Goal: Task Accomplishment & Management: Use online tool/utility

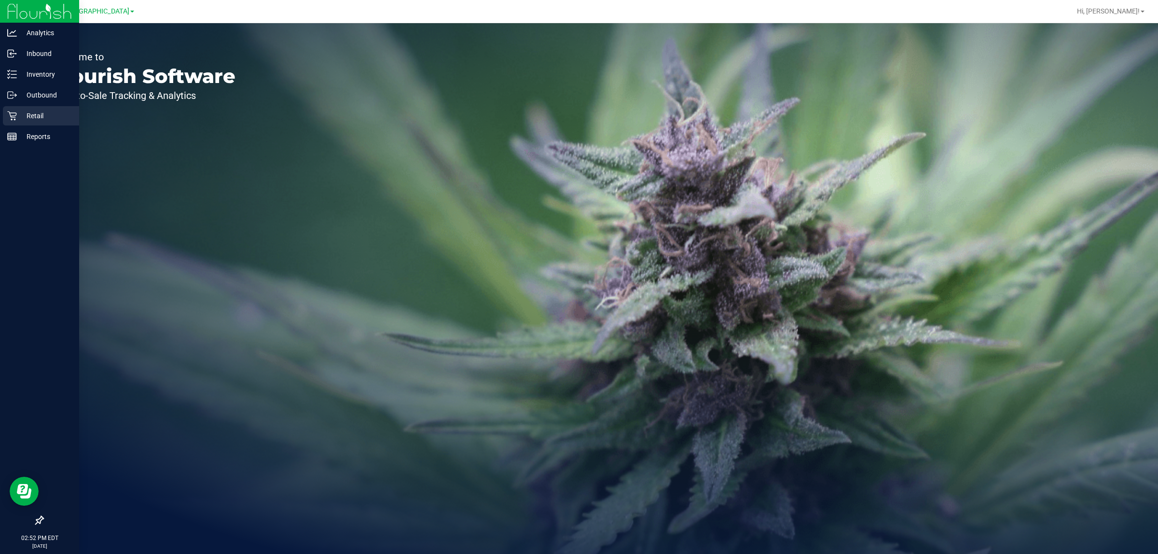
click at [51, 114] on p "Retail" at bounding box center [46, 116] width 58 height 12
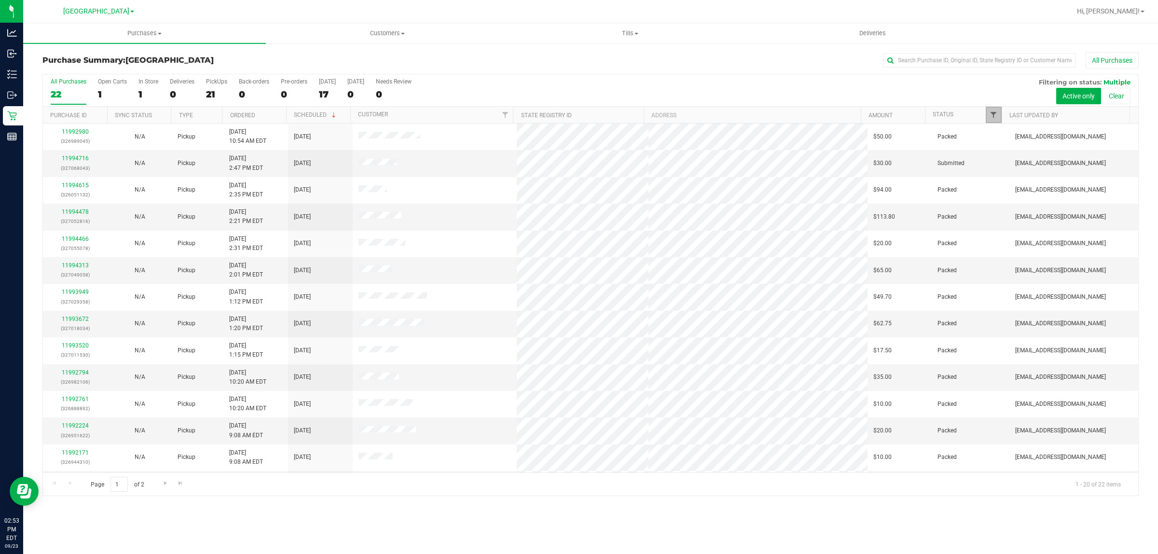
click at [990, 118] on span "Filter" at bounding box center [994, 115] width 8 height 8
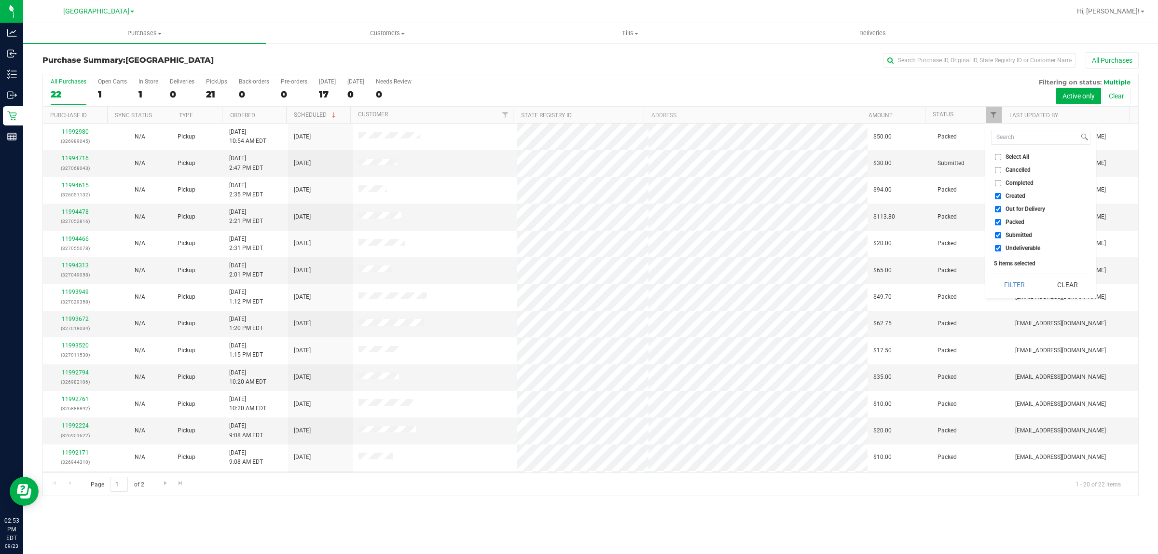
click at [999, 194] on input "Created" at bounding box center [998, 196] width 6 height 6
checkbox input "false"
click at [999, 213] on li "Out for Delivery" at bounding box center [1040, 209] width 99 height 10
drag, startPoint x: 999, startPoint y: 211, endPoint x: 998, endPoint y: 228, distance: 17.5
click at [998, 211] on input "Out for Delivery" at bounding box center [998, 209] width 6 height 6
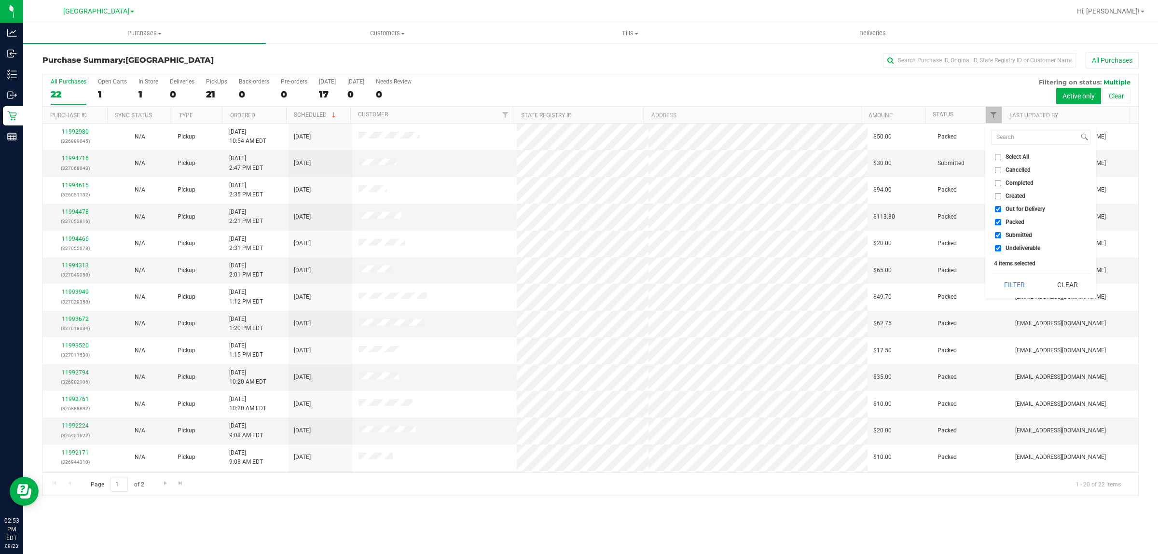
checkbox input "false"
click at [998, 224] on input "Packed" at bounding box center [998, 222] width 6 height 6
checkbox input "false"
click at [998, 250] on input "Undeliverable" at bounding box center [998, 248] width 6 height 6
checkbox input "false"
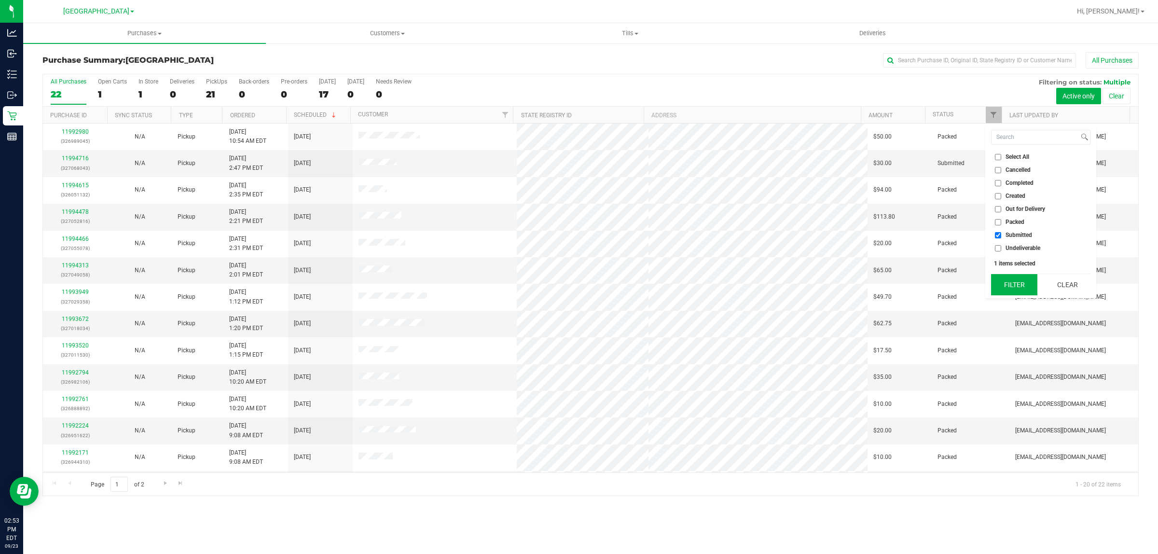
click at [1003, 275] on button "Filter" at bounding box center [1014, 284] width 46 height 21
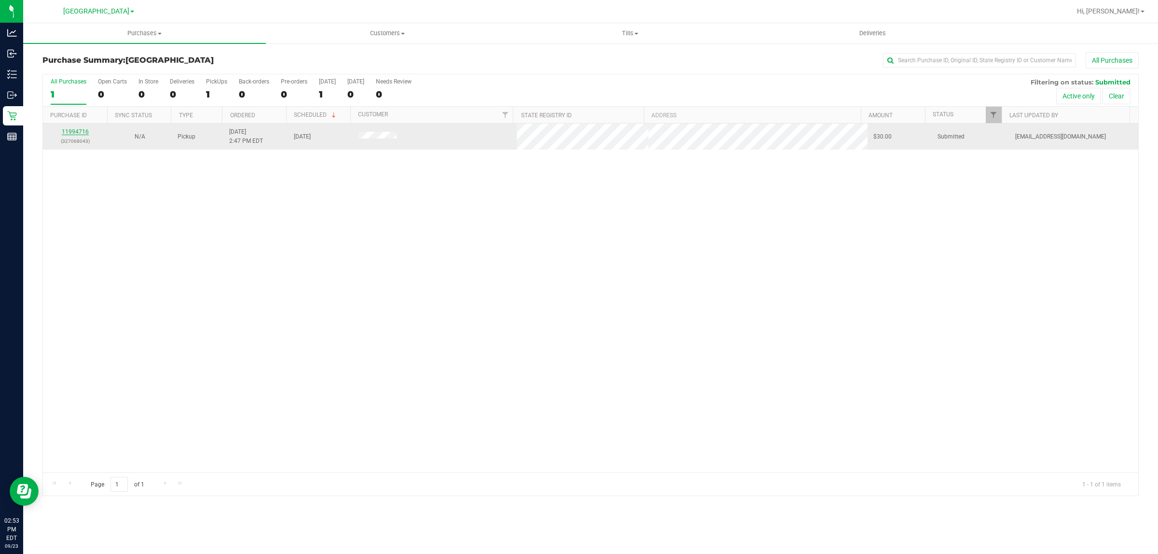
click at [83, 134] on link "11994716" at bounding box center [75, 131] width 27 height 7
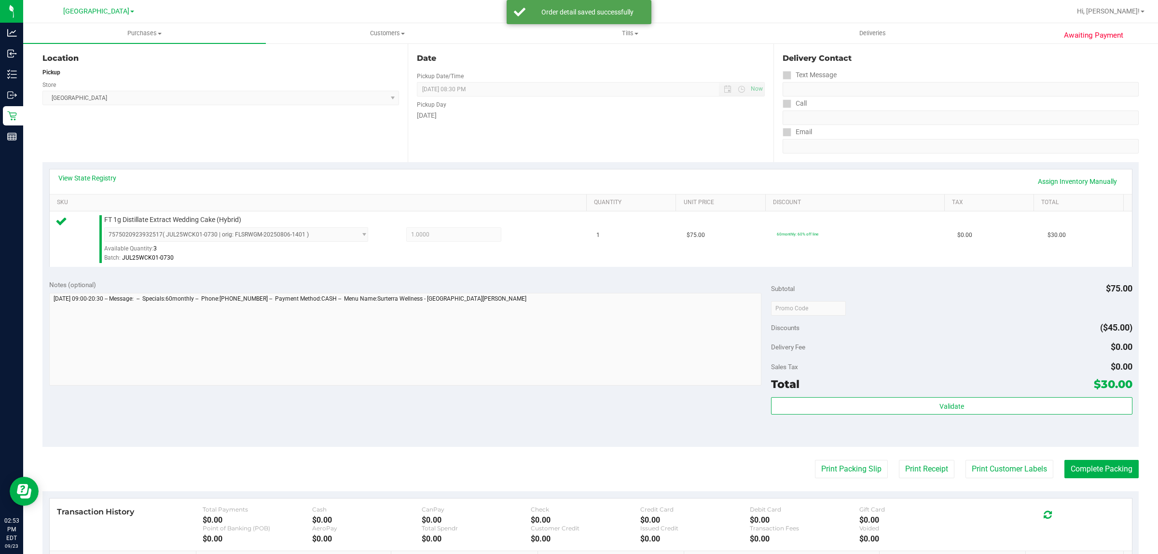
scroll to position [235, 0]
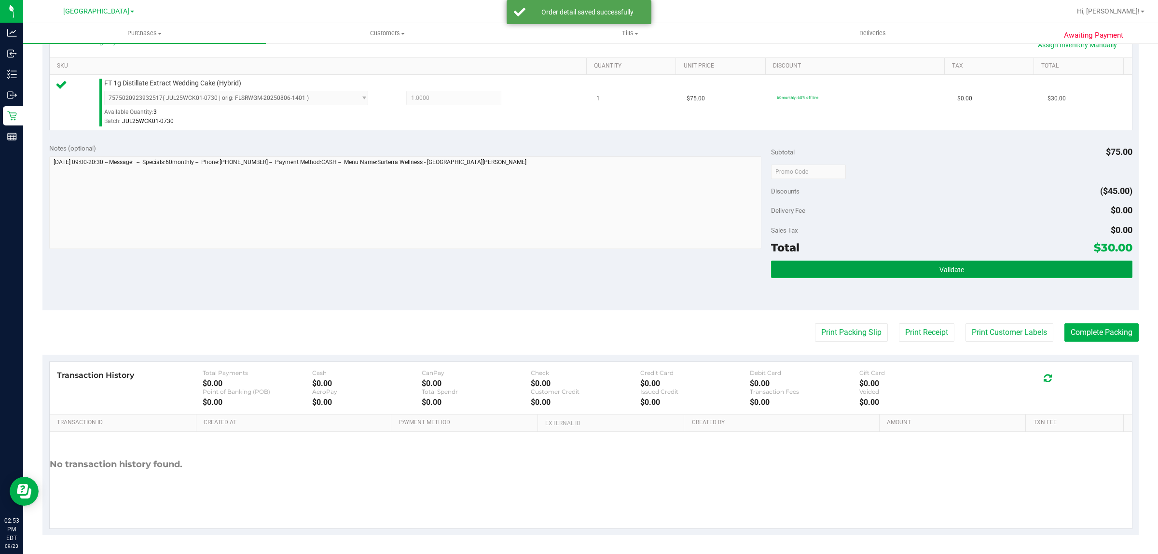
click at [810, 269] on button "Validate" at bounding box center [951, 269] width 361 height 17
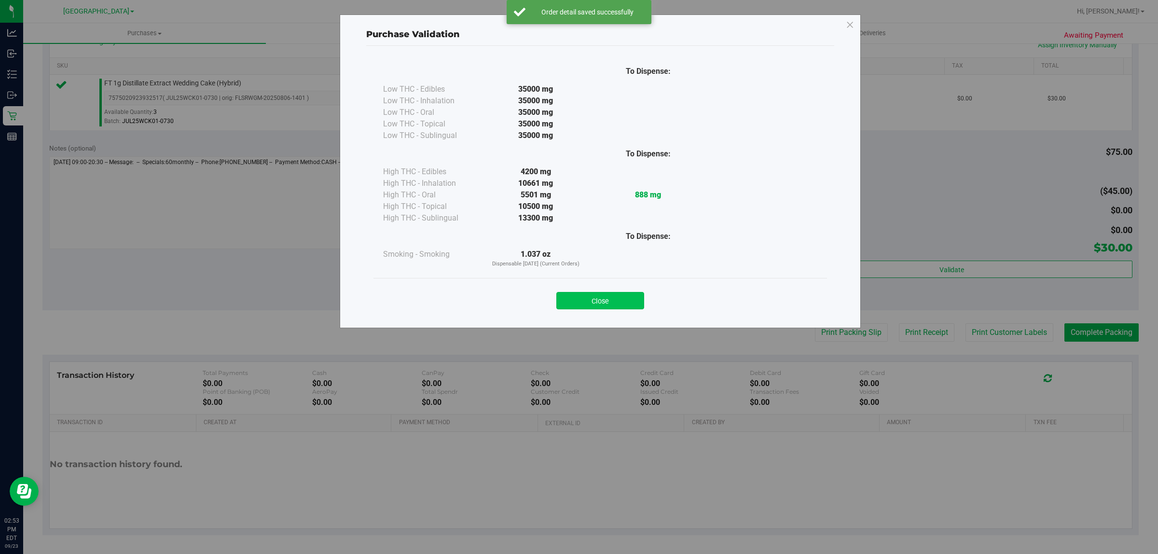
click at [605, 305] on button "Close" at bounding box center [600, 300] width 88 height 17
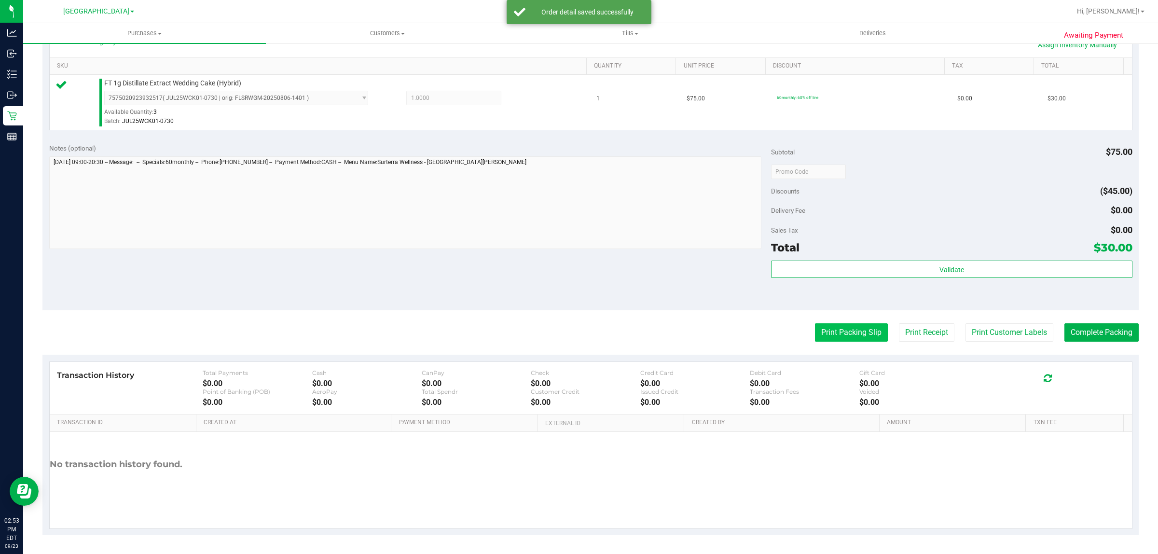
click at [852, 335] on button "Print Packing Slip" at bounding box center [851, 332] width 73 height 18
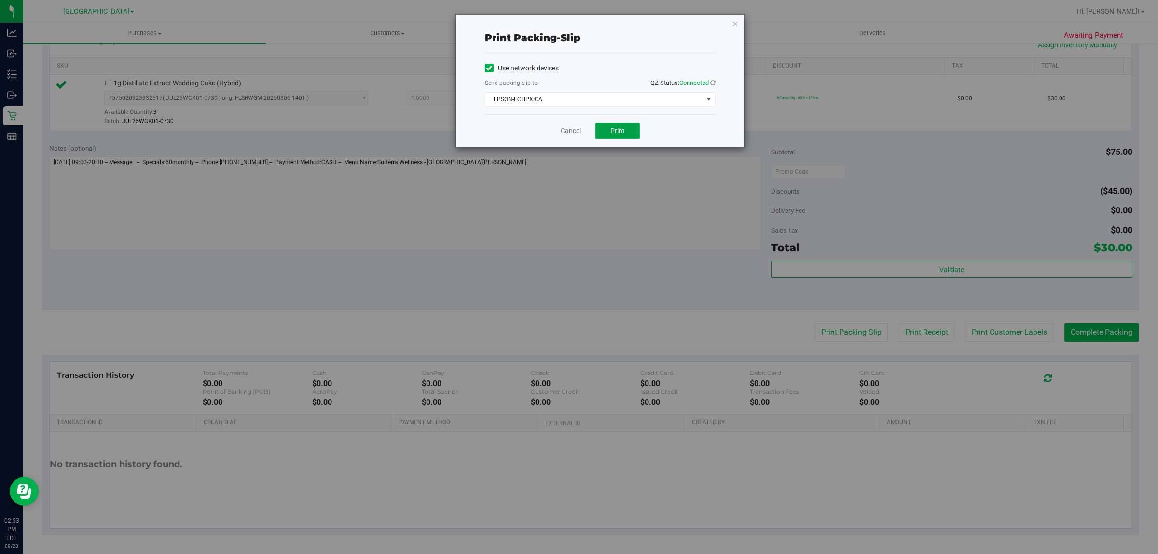
click at [624, 124] on button "Print" at bounding box center [618, 131] width 44 height 16
click at [567, 133] on link "Cancel" at bounding box center [571, 131] width 20 height 10
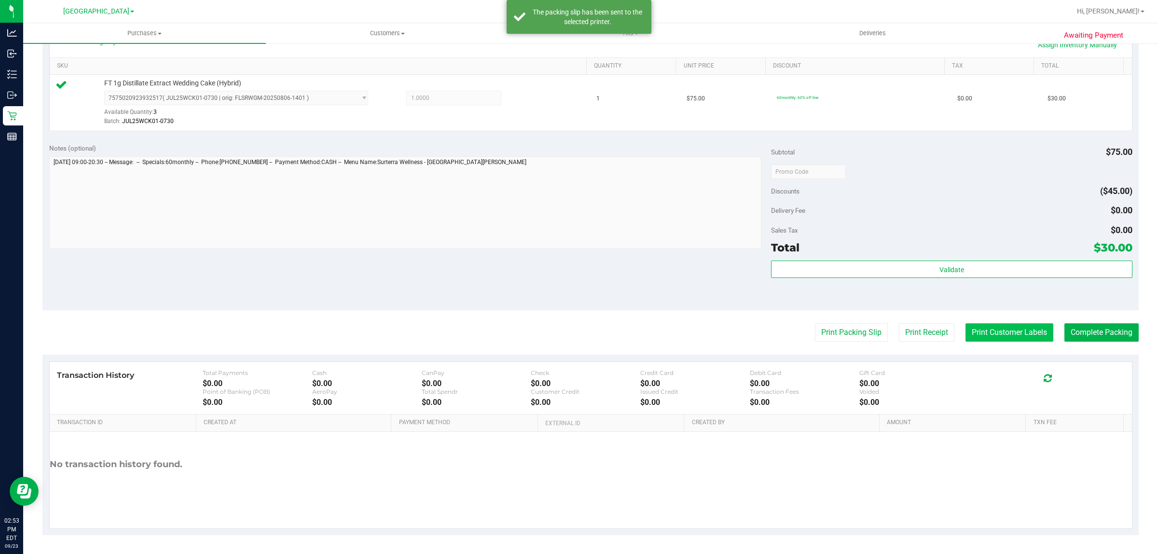
click at [974, 332] on button "Print Customer Labels" at bounding box center [1010, 332] width 88 height 18
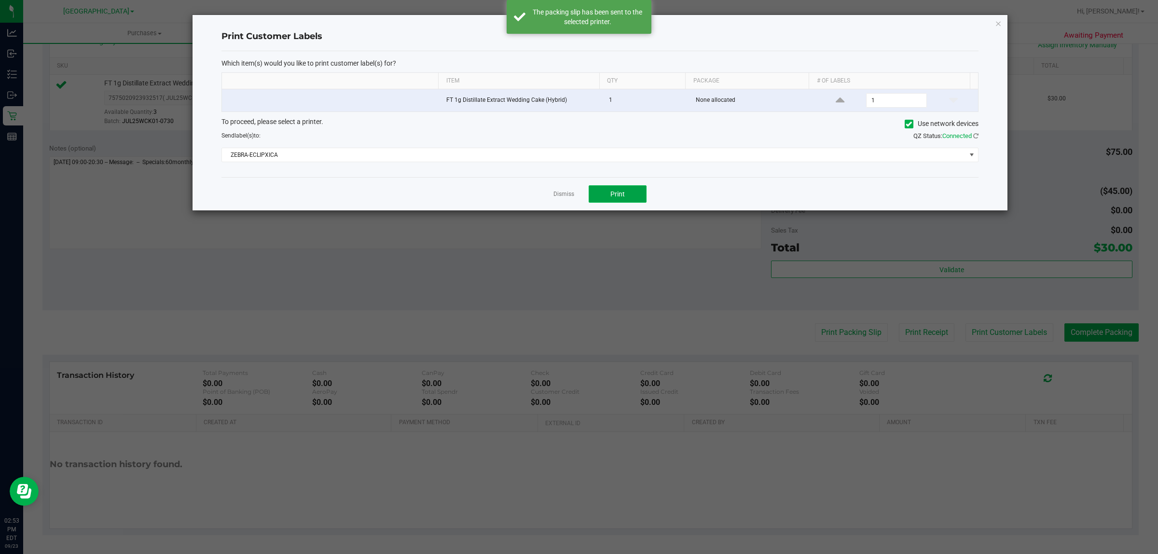
click at [623, 188] on button "Print" at bounding box center [618, 193] width 58 height 17
click at [565, 196] on link "Dismiss" at bounding box center [564, 194] width 21 height 8
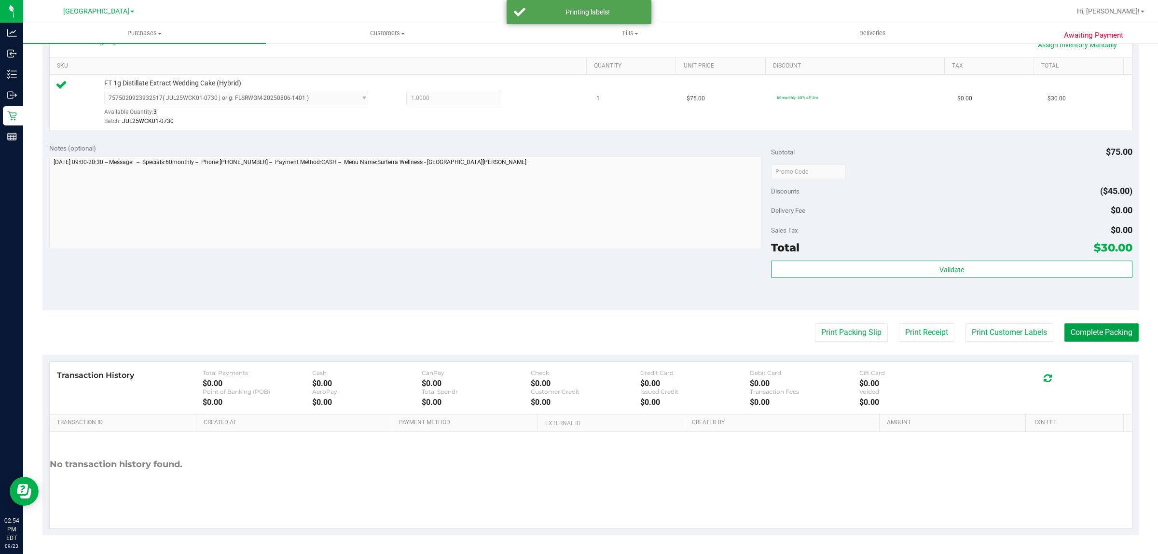
click at [1084, 336] on button "Complete Packing" at bounding box center [1102, 332] width 74 height 18
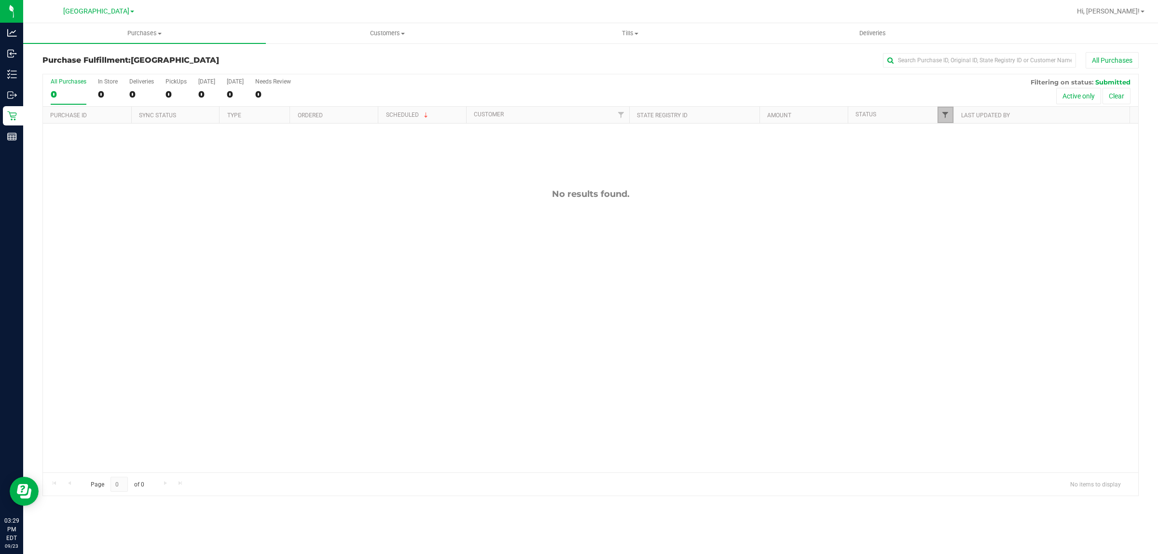
click at [944, 118] on span "Filter" at bounding box center [946, 115] width 8 height 8
click at [959, 276] on button "Filter" at bounding box center [966, 284] width 46 height 21
